Goal: Check status

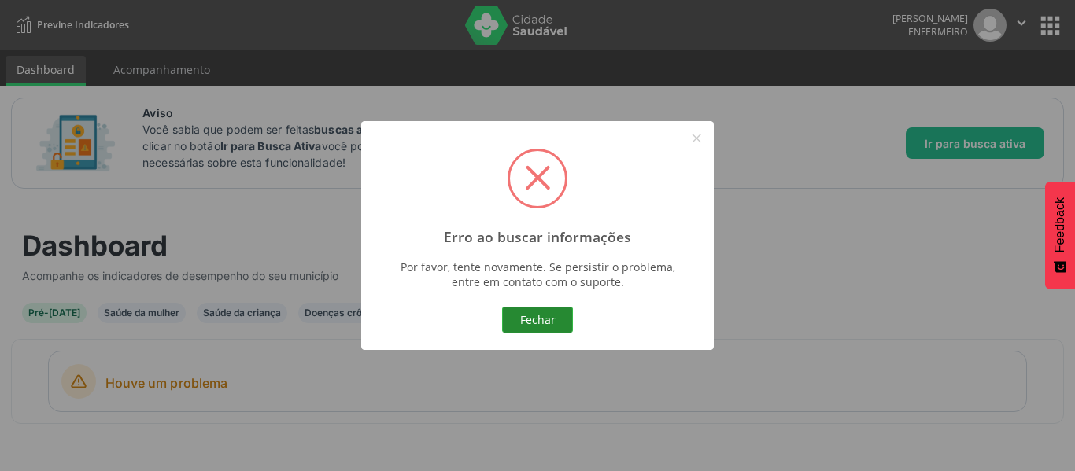
click at [533, 318] on button "Fechar" at bounding box center [537, 320] width 71 height 27
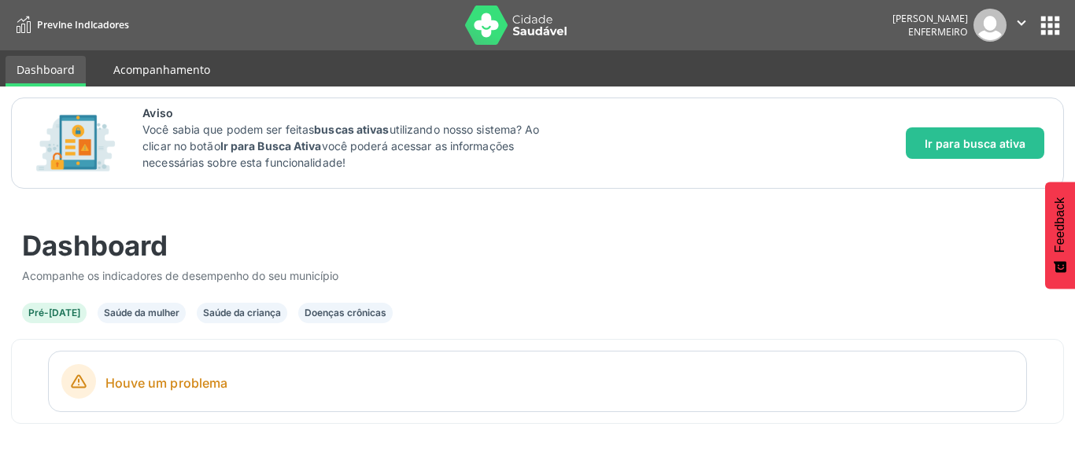
click at [167, 79] on link "Acompanhamento" at bounding box center [161, 70] width 119 height 28
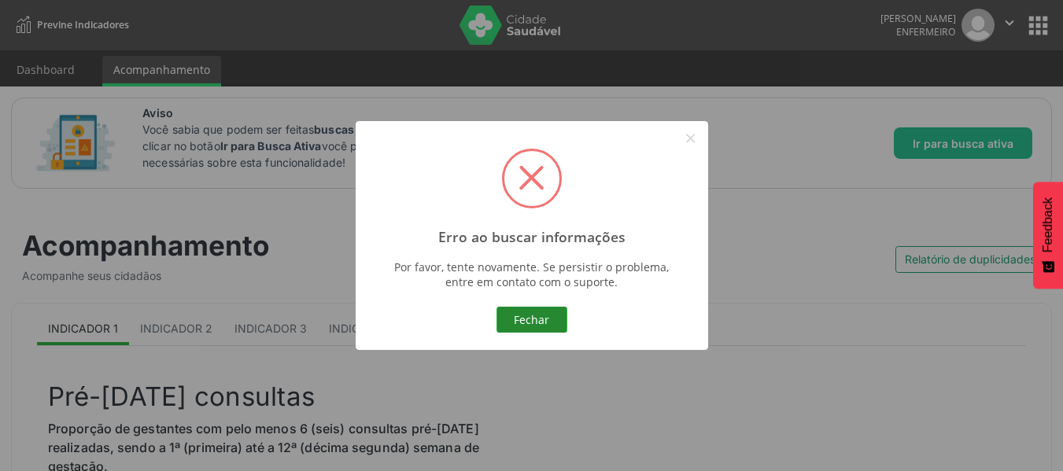
click at [522, 319] on button "Fechar" at bounding box center [531, 320] width 71 height 27
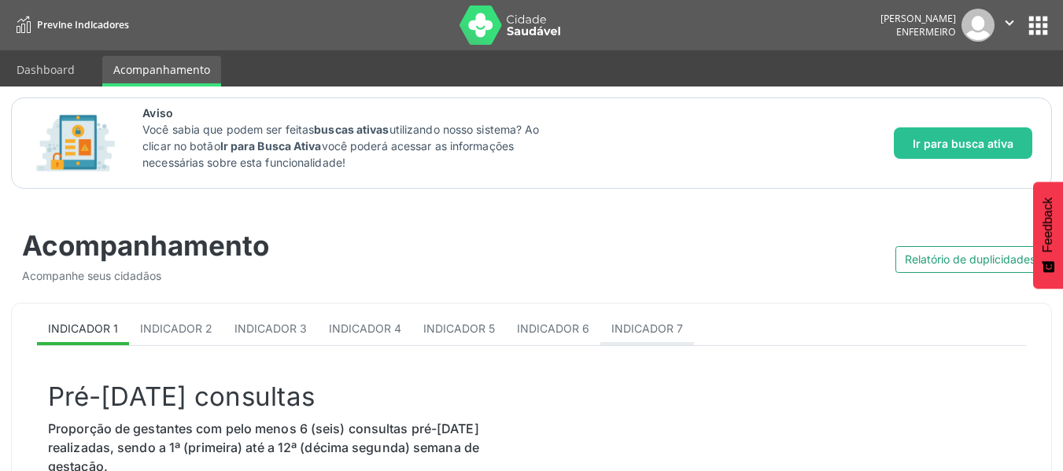
click at [632, 325] on span "Indicador 7" at bounding box center [647, 328] width 72 height 13
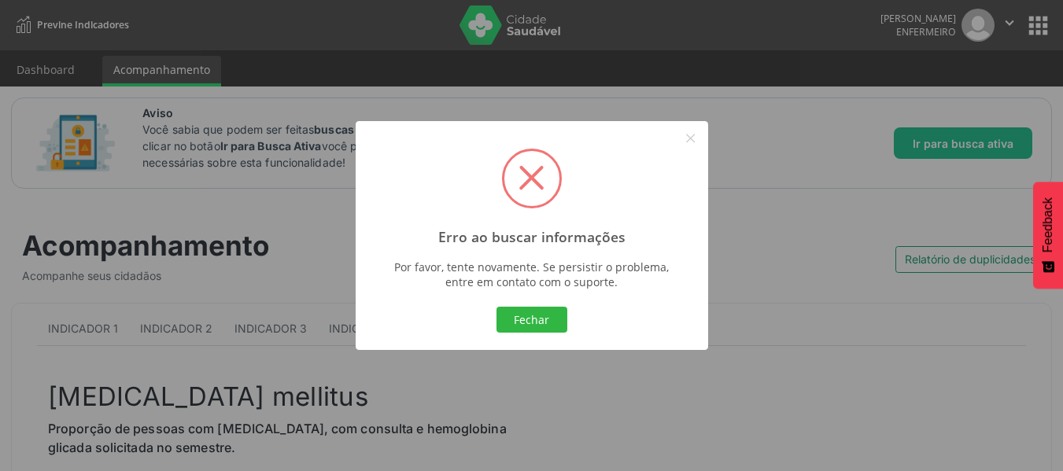
click at [541, 334] on div "Fechar Cancel" at bounding box center [531, 319] width 325 height 33
click at [540, 331] on button "Fechar" at bounding box center [531, 320] width 71 height 27
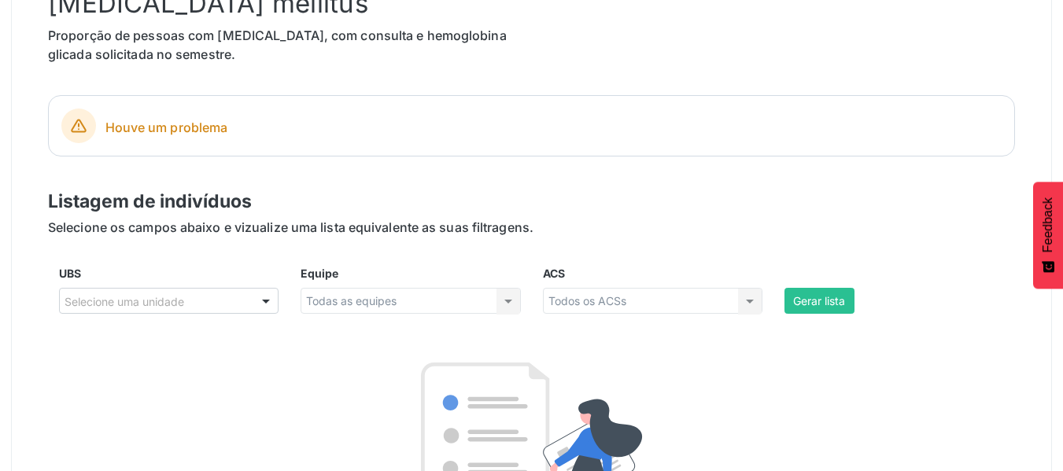
scroll to position [419, 0]
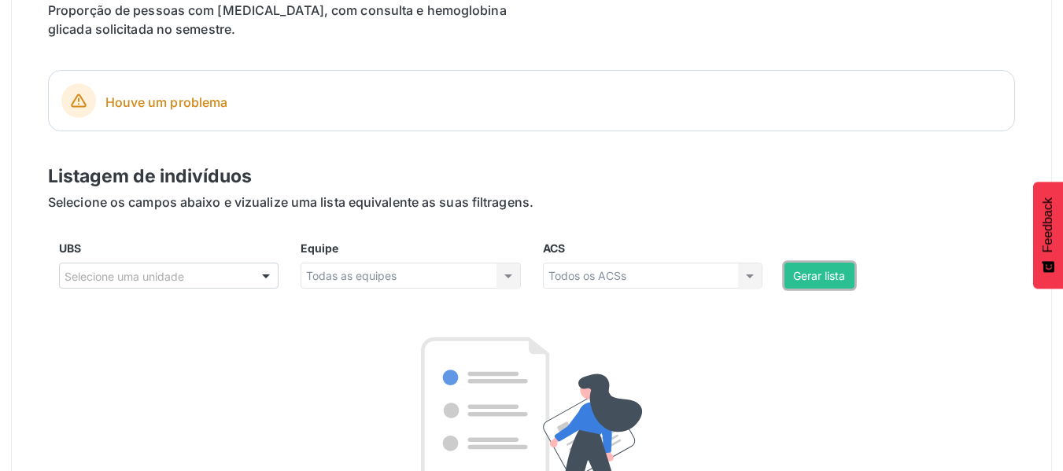
click at [807, 279] on button "Gerar lista" at bounding box center [819, 276] width 70 height 27
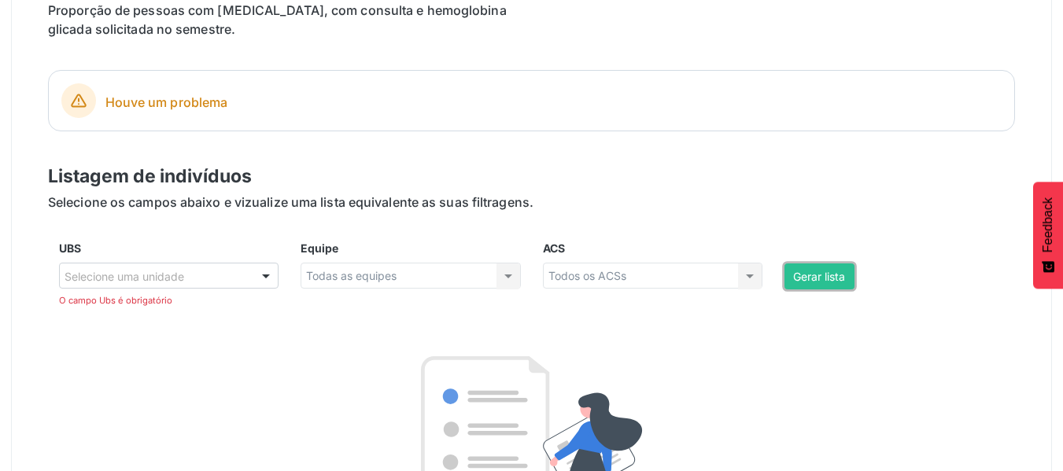
click at [807, 279] on button "Gerar lista" at bounding box center [819, 277] width 70 height 27
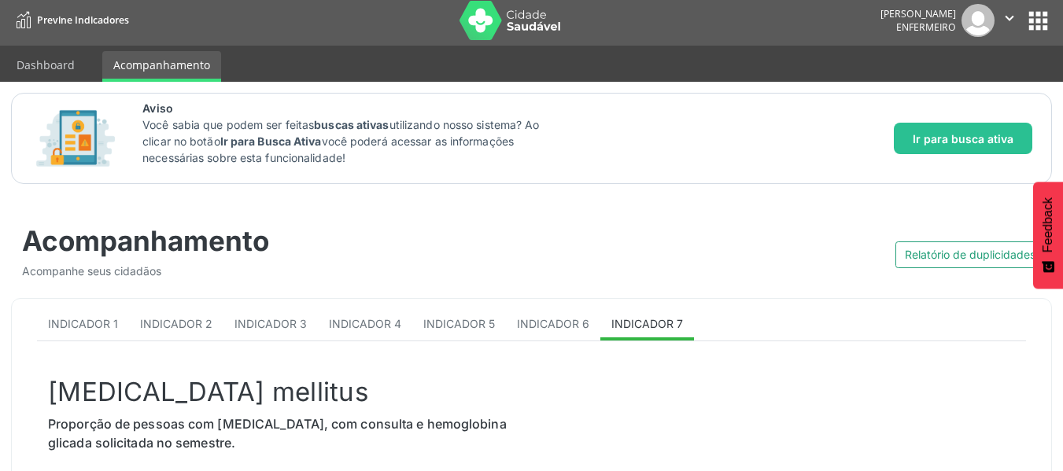
scroll to position [0, 0]
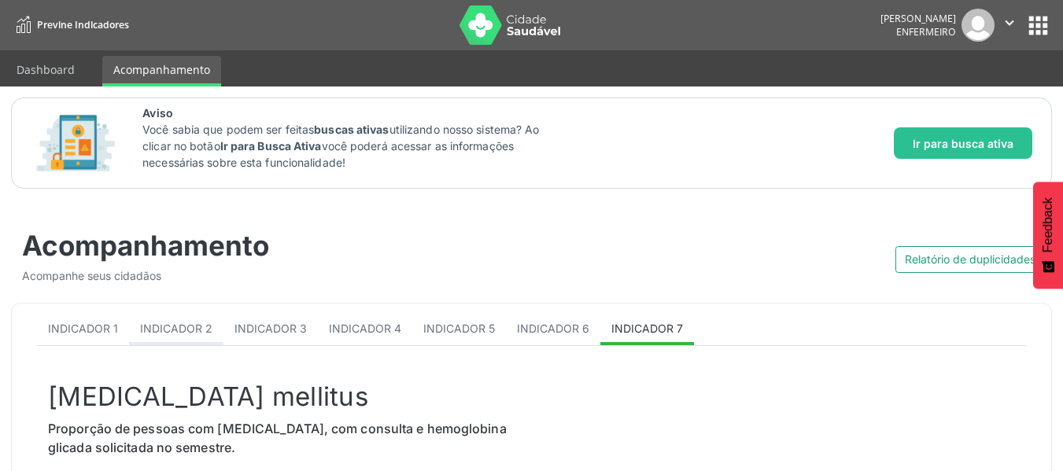
click at [167, 326] on span "Indicador 2" at bounding box center [176, 328] width 72 height 13
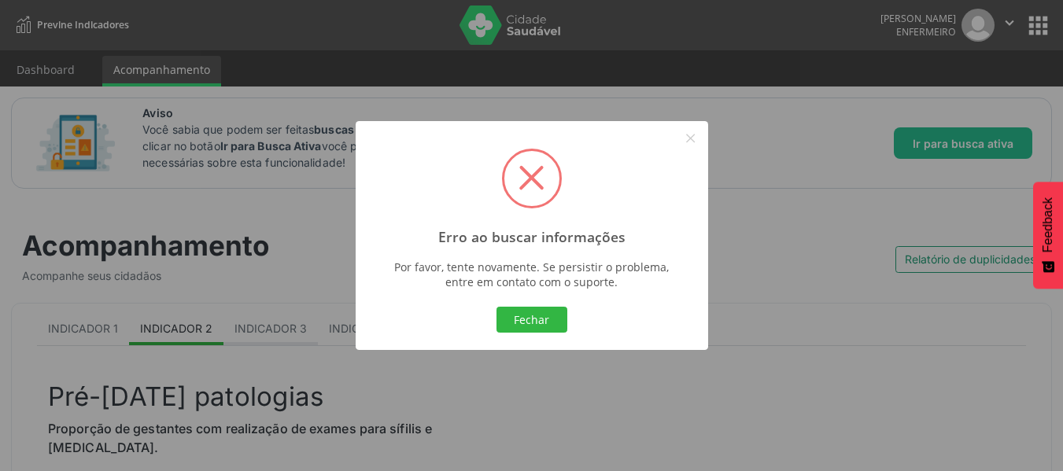
click at [248, 326] on body "Previne Indicadores [PERSON_NAME] Enfermeiro  Configurações Sair apps Dashboar…" at bounding box center [531, 235] width 1063 height 471
click at [535, 330] on button "Fechar" at bounding box center [531, 320] width 71 height 27
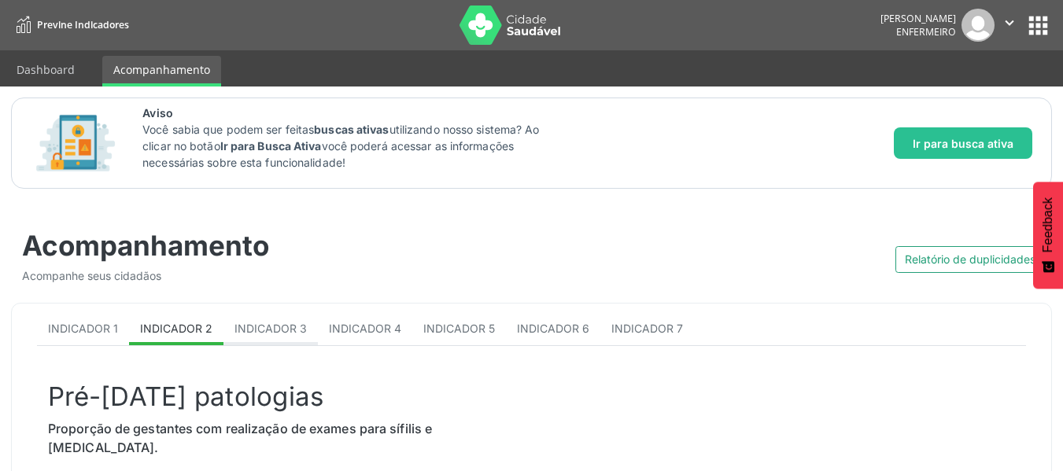
click at [256, 332] on span "Indicador 3" at bounding box center [270, 328] width 72 height 13
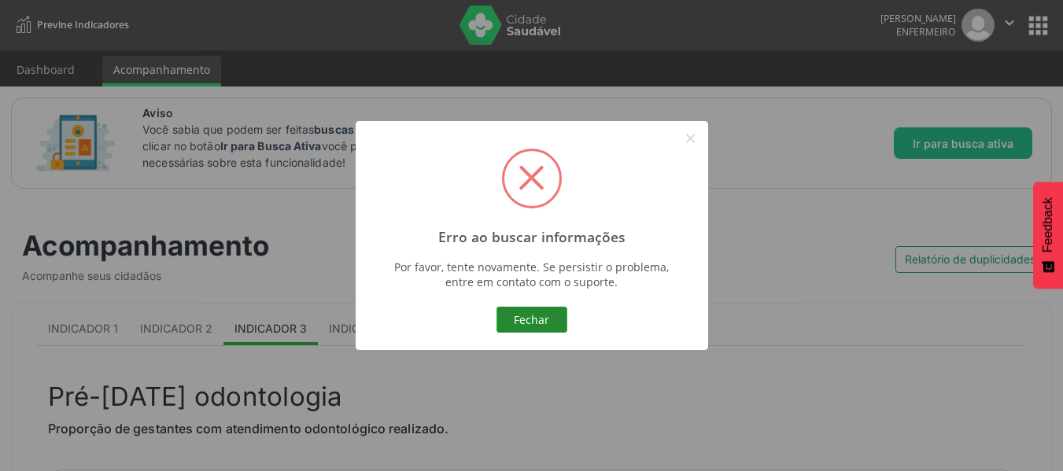
click at [514, 323] on button "Fechar" at bounding box center [531, 320] width 71 height 27
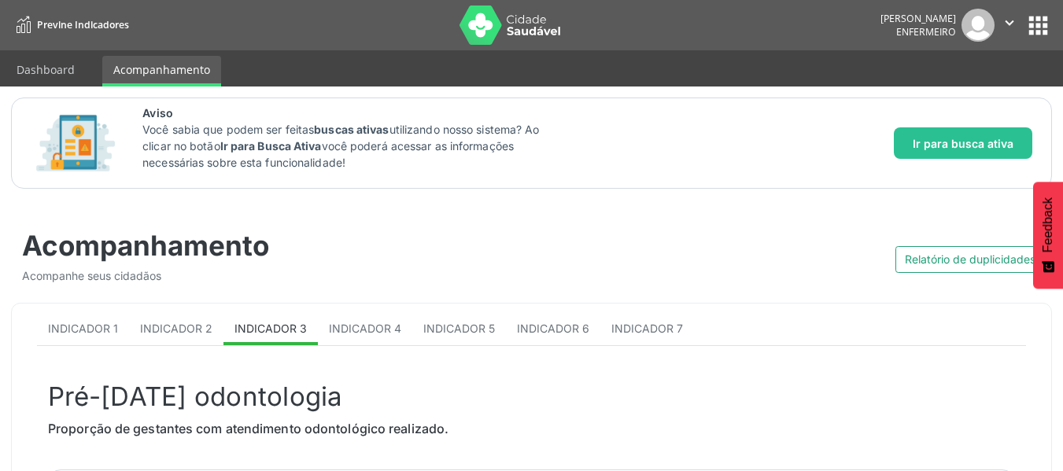
click at [40, 17] on link "Previne Indicadores" at bounding box center [70, 25] width 118 height 26
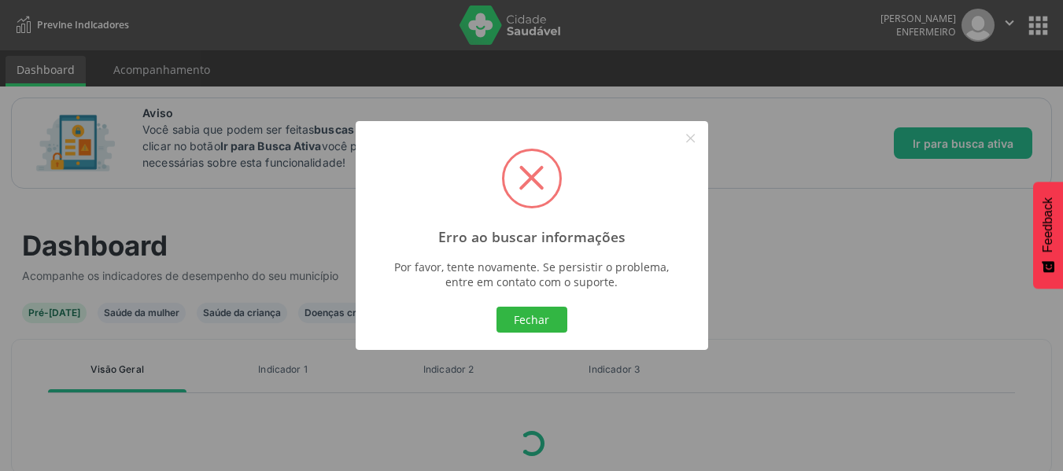
click at [481, 36] on div "Erro ao buscar informações × Por favor, tente novamente. Se persistir o problem…" at bounding box center [531, 235] width 1063 height 471
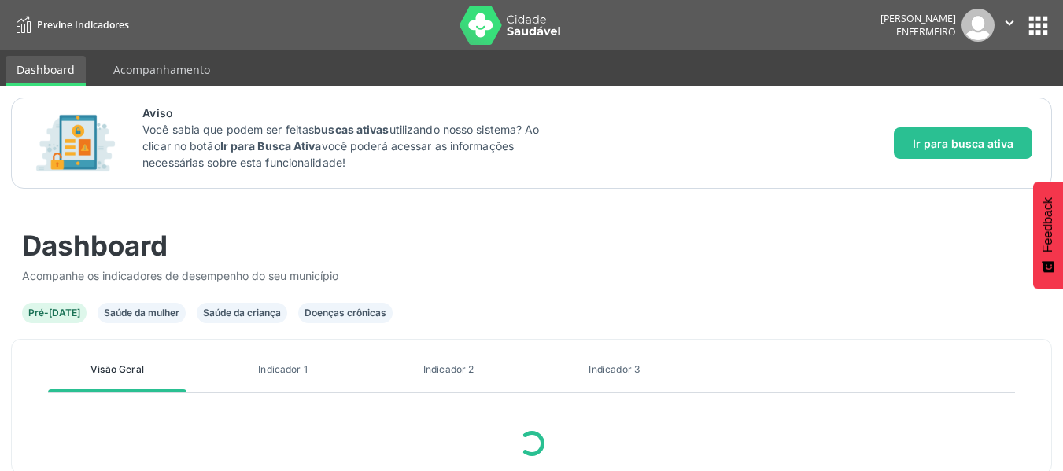
click at [505, 31] on img at bounding box center [510, 25] width 102 height 39
